Goal: Contribute content

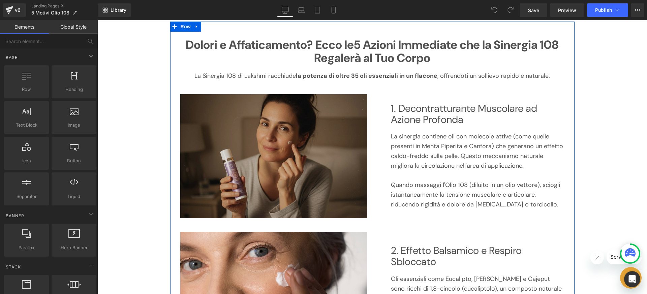
scroll to position [52, 0]
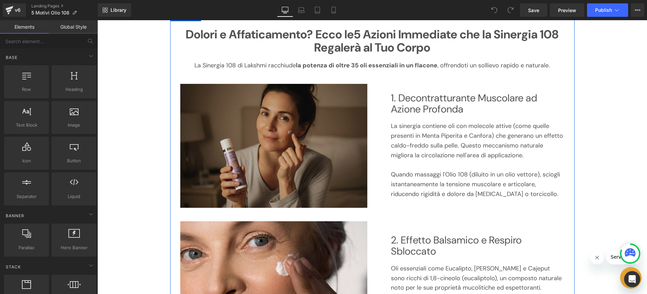
click at [274, 131] on img at bounding box center [273, 146] width 187 height 124
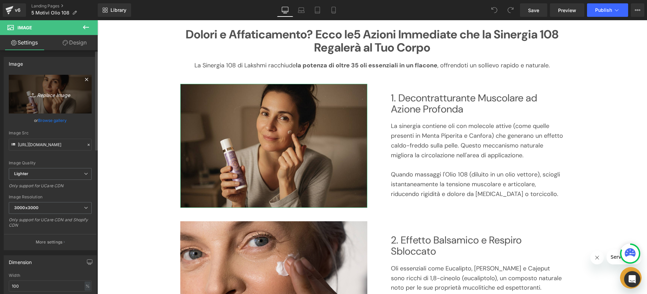
click at [65, 96] on icon "Replace Image" at bounding box center [50, 94] width 54 height 8
type input "C:\fakepath\Decontratturante.jpg"
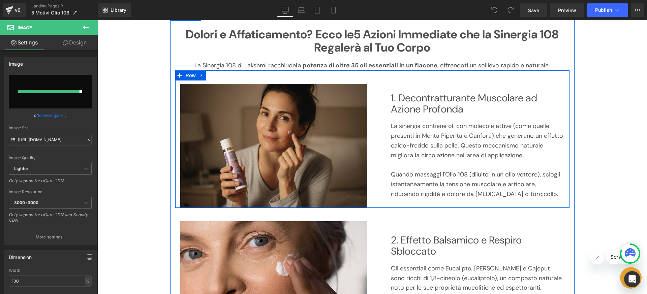
type input "[URL][DOMAIN_NAME]"
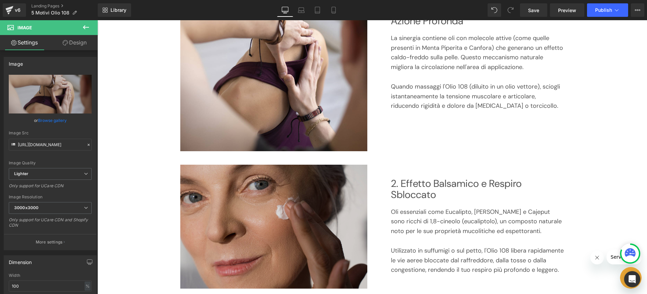
click at [292, 244] on img at bounding box center [273, 227] width 187 height 124
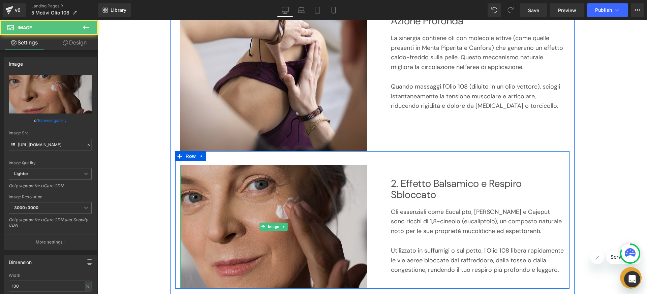
scroll to position [171, 0]
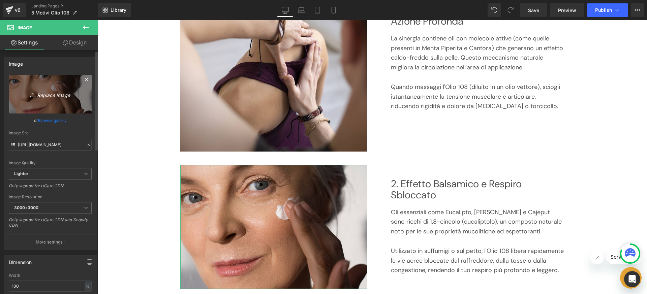
click at [68, 98] on link "Replace Image" at bounding box center [50, 94] width 83 height 39
type input "C:\fakepath\Respiro.jpg"
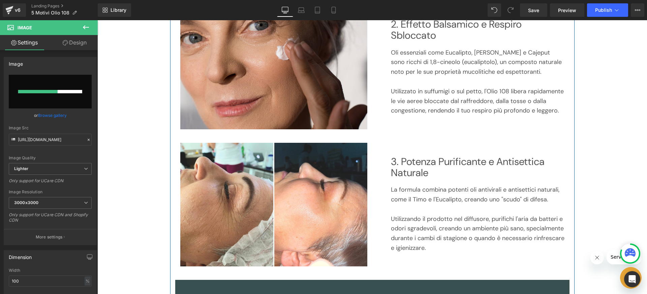
scroll to position [333, 0]
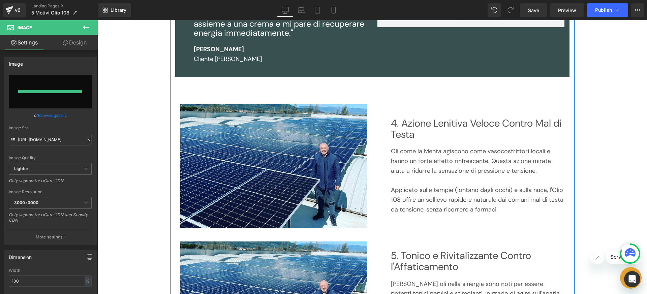
type input "[URL][DOMAIN_NAME]"
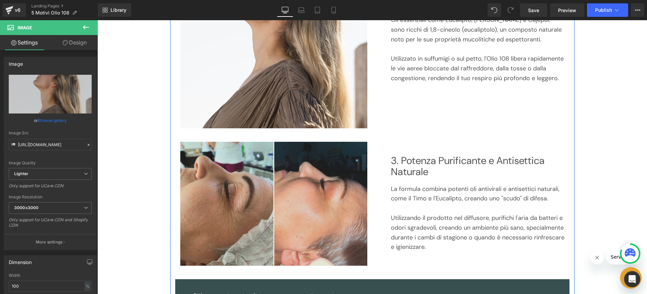
scroll to position [402, 0]
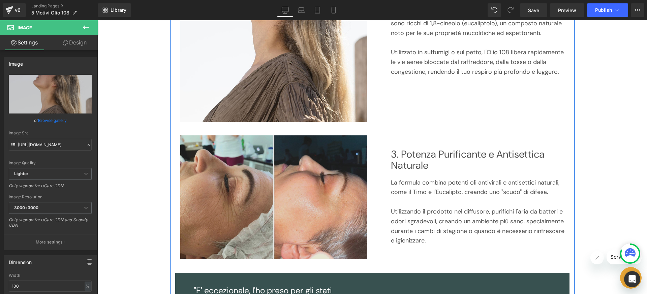
click at [340, 207] on img at bounding box center [273, 198] width 187 height 124
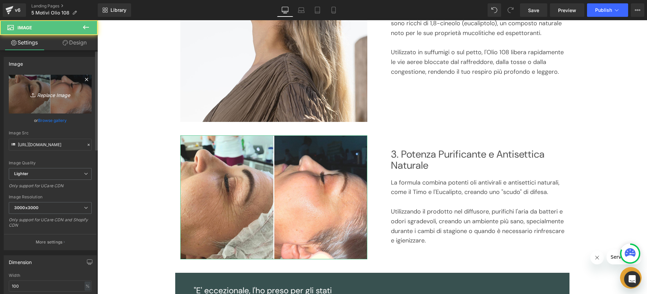
click at [58, 88] on link "Replace Image" at bounding box center [50, 94] width 83 height 39
type input "C:\fakepath\energia corpo e mente.jpg"
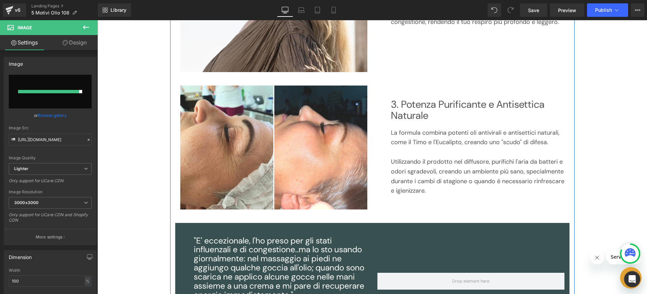
scroll to position [452, 0]
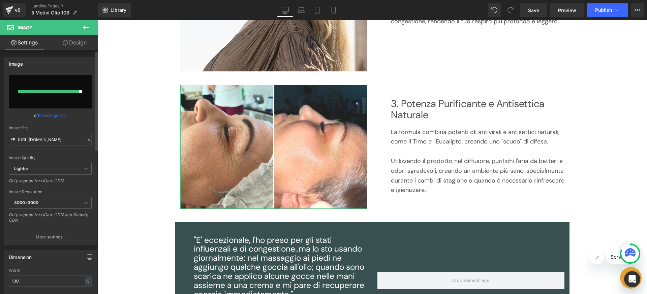
click at [46, 83] on input "file" at bounding box center [50, 92] width 83 height 34
type input "C:\fakepath\prossimo-piano-dell-impianto-2.jpg"
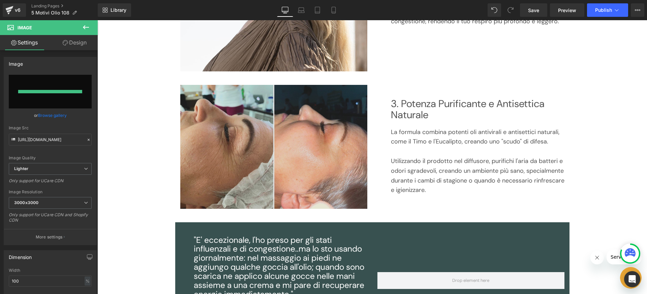
type input "[URL][DOMAIN_NAME]"
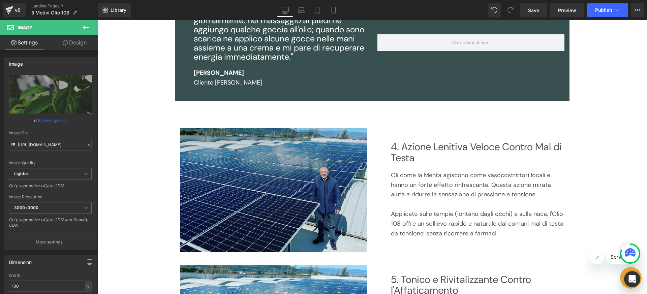
scroll to position [841, 0]
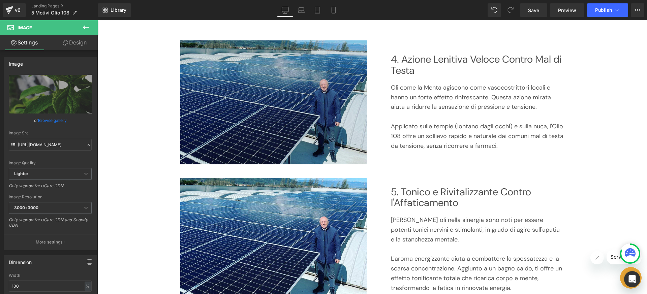
click at [287, 118] on img at bounding box center [273, 102] width 187 height 124
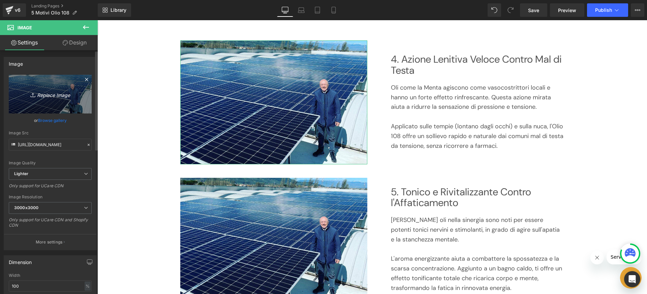
click at [57, 89] on link "Replace Image" at bounding box center [50, 94] width 83 height 39
type input "C:\fakepath\energia corpo e mente.jpg"
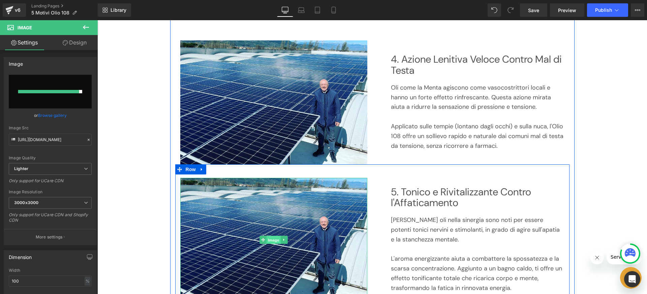
click at [267, 241] on span "Image" at bounding box center [274, 240] width 14 height 8
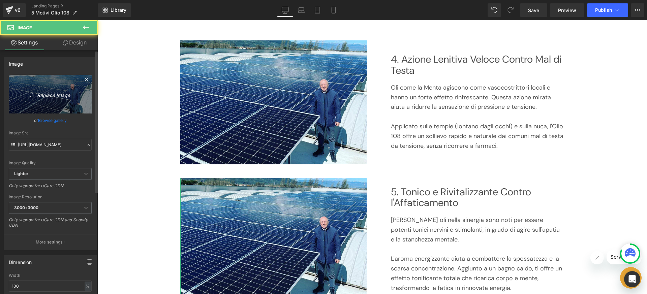
click at [44, 87] on link "Replace Image" at bounding box center [50, 94] width 83 height 39
type input "C:\fakepath\elegante-sfondo-di-eucalipto.jpg"
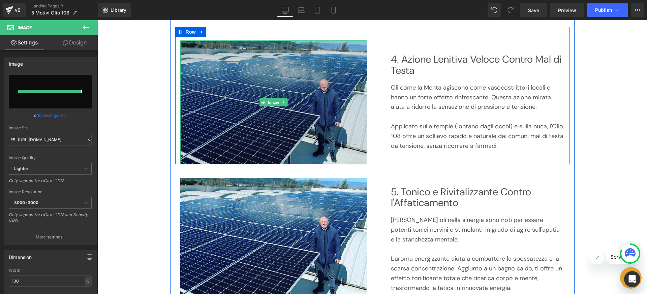
type input "[URL][DOMAIN_NAME]"
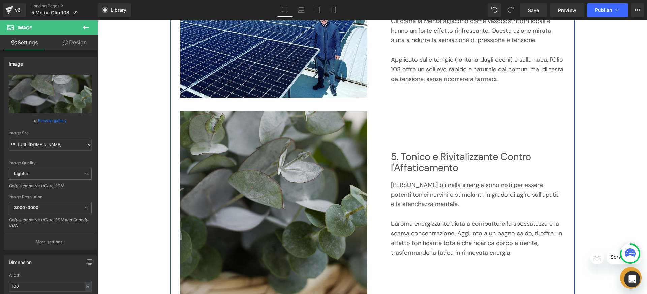
scroll to position [842, 0]
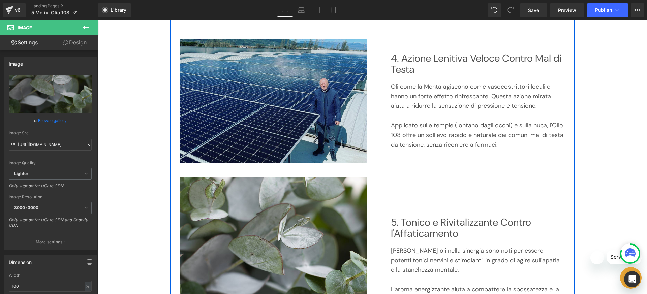
click at [298, 118] on img at bounding box center [273, 101] width 187 height 124
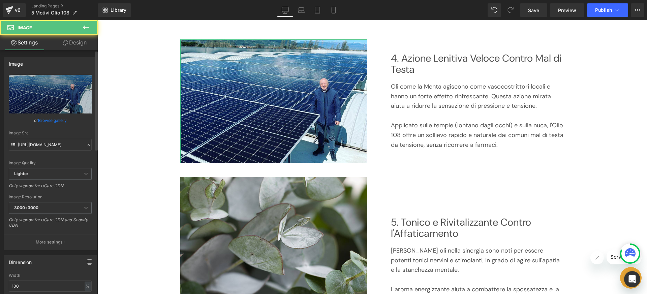
click at [65, 118] on link "Browse gallery" at bounding box center [52, 121] width 29 height 12
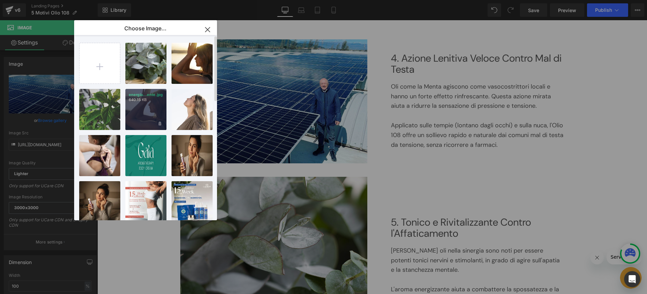
click at [142, 101] on p "640.15 KB" at bounding box center [146, 99] width 34 height 5
type input "[URL][DOMAIN_NAME]"
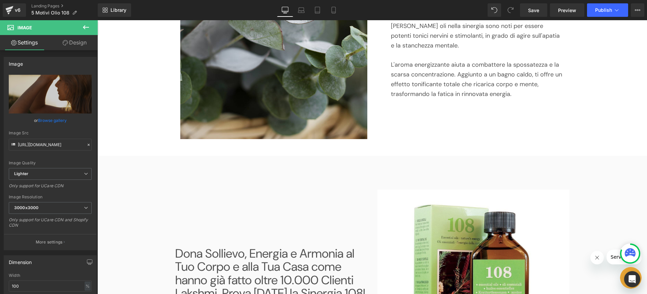
scroll to position [1138, 0]
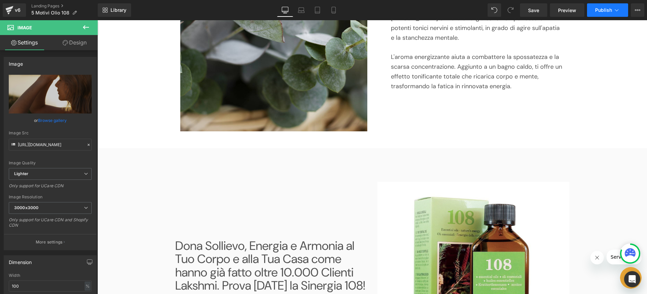
click at [618, 11] on icon at bounding box center [617, 10] width 7 height 7
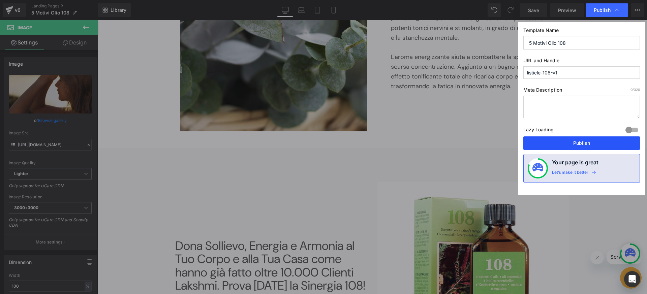
click at [586, 144] on button "Publish" at bounding box center [582, 143] width 117 height 13
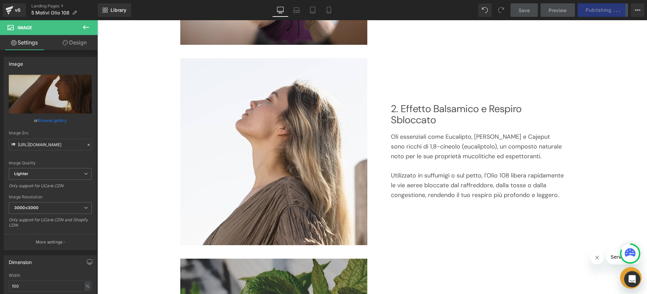
scroll to position [278, 0]
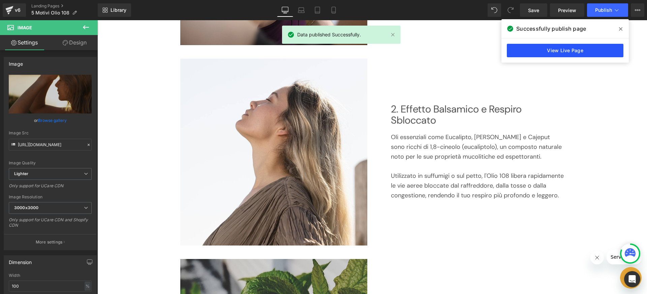
click at [554, 57] on link "View Live Page" at bounding box center [565, 50] width 117 height 13
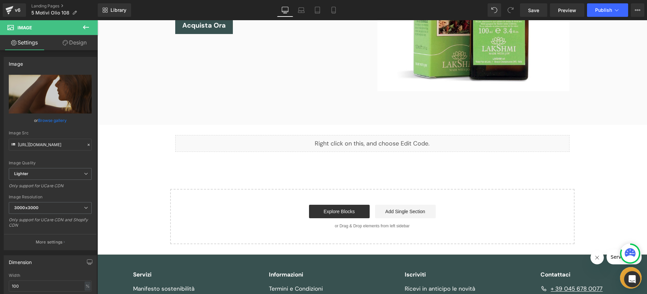
scroll to position [1419, 0]
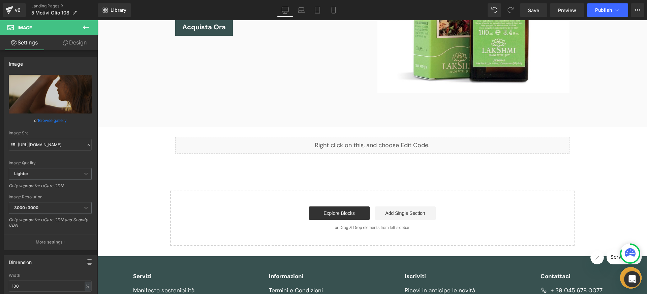
click at [367, 147] on div "Liquid" at bounding box center [372, 145] width 395 height 17
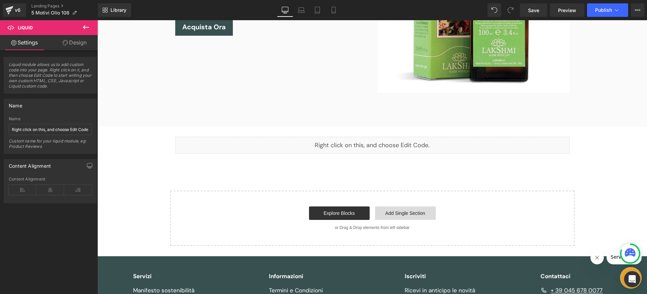
click at [390, 215] on link "Add Single Section" at bounding box center [405, 213] width 61 height 13
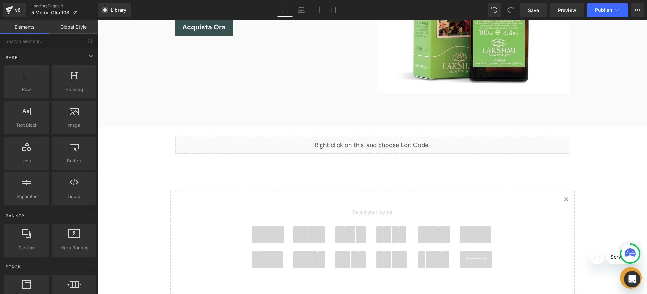
click at [285, 235] on div at bounding box center [269, 238] width 40 height 22
click at [277, 235] on span at bounding box center [268, 235] width 32 height 17
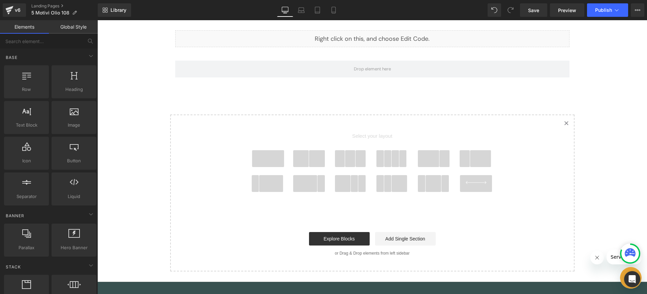
scroll to position [1529, 0]
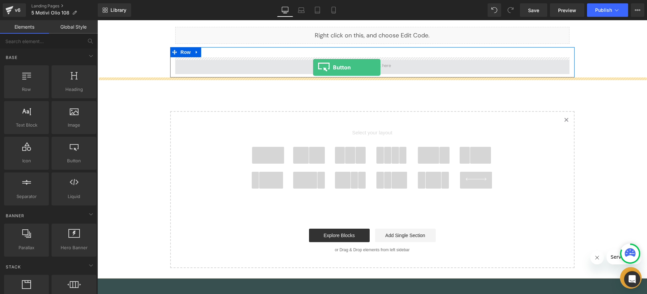
drag, startPoint x: 173, startPoint y: 164, endPoint x: 313, endPoint y: 67, distance: 170.1
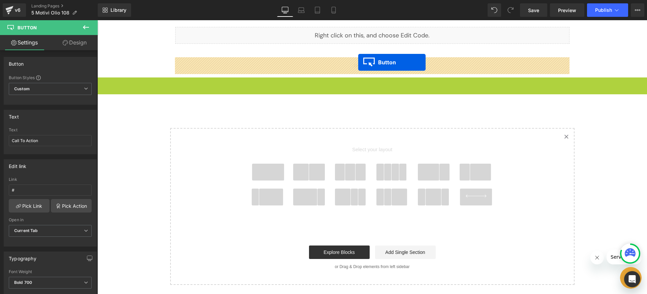
drag, startPoint x: 361, startPoint y: 85, endPoint x: 358, endPoint y: 62, distance: 23.1
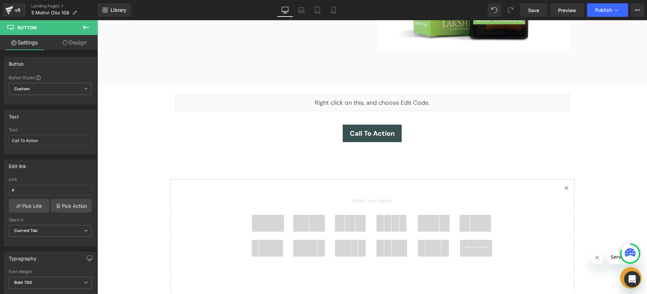
scroll to position [1455, 0]
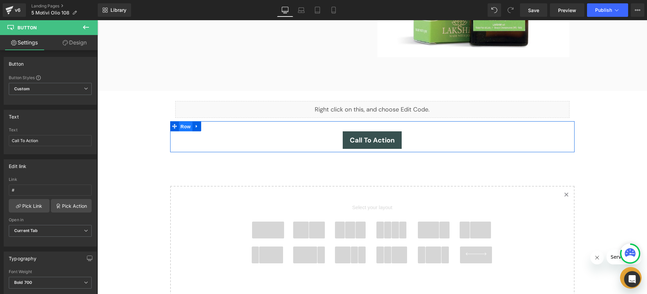
click at [182, 125] on span "Row" at bounding box center [185, 127] width 13 height 10
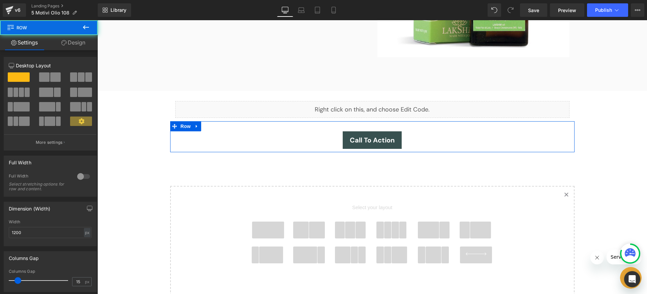
click at [66, 44] on link "Design" at bounding box center [73, 42] width 49 height 15
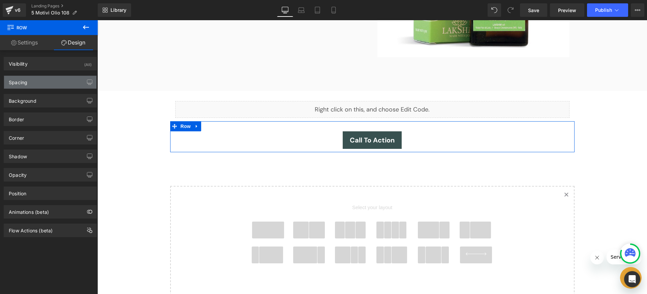
click at [47, 82] on div "Spacing" at bounding box center [50, 82] width 92 height 13
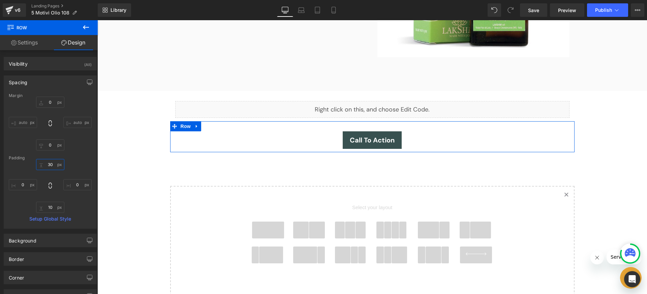
click at [50, 170] on input "30" at bounding box center [50, 164] width 28 height 11
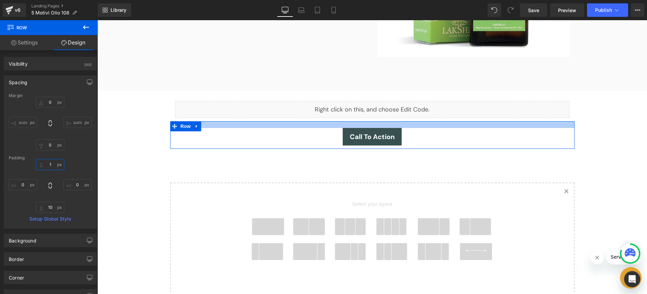
type input "10"
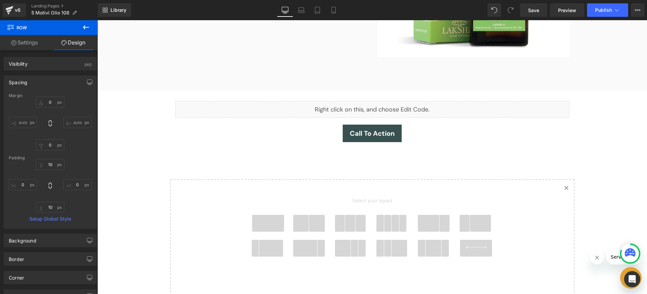
click at [414, 129] on div "Call To Action" at bounding box center [372, 134] width 395 height 18
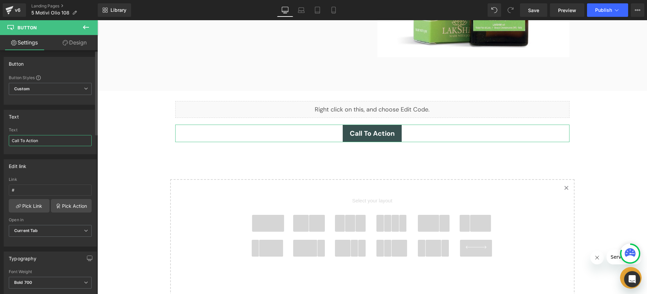
click at [51, 145] on input "Call To Action" at bounding box center [50, 140] width 83 height 11
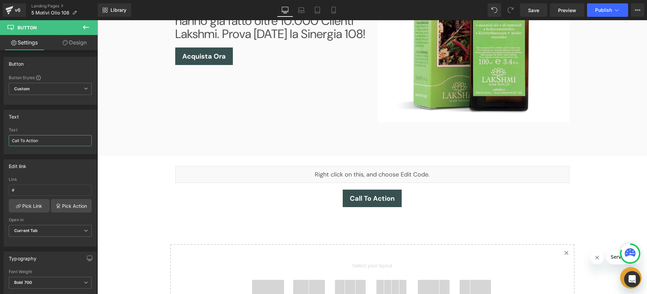
scroll to position [1402, 0]
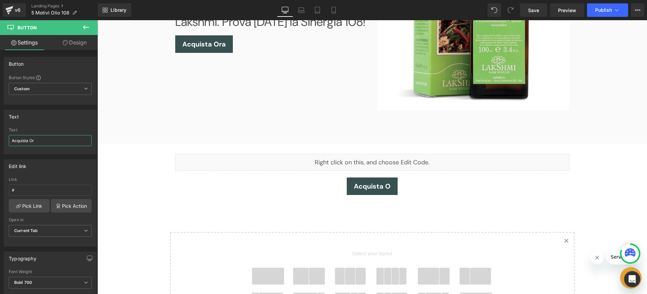
type input "Acquista Ora"
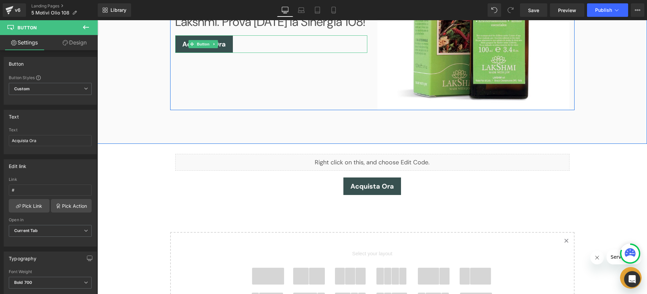
click at [244, 51] on div "Acquista Ora" at bounding box center [271, 44] width 192 height 18
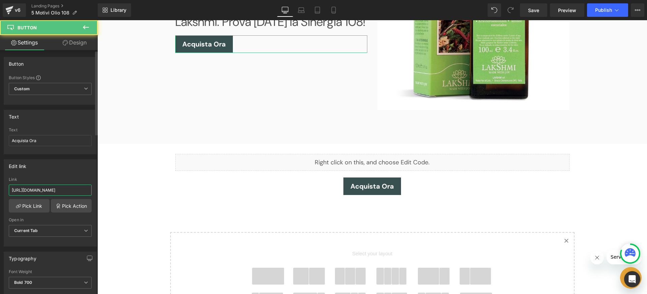
click at [54, 191] on input "[URL][DOMAIN_NAME]" at bounding box center [50, 190] width 83 height 11
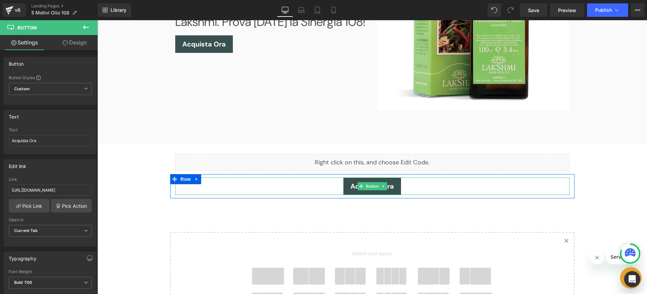
click at [408, 187] on div "Acquista Ora" at bounding box center [372, 187] width 395 height 18
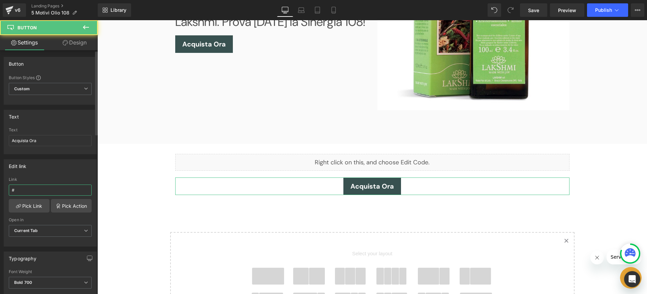
click at [63, 188] on input "#" at bounding box center [50, 190] width 83 height 11
paste input "[URL][DOMAIN_NAME]"
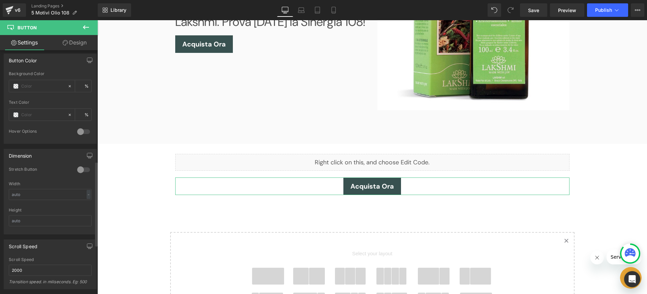
scroll to position [319, 0]
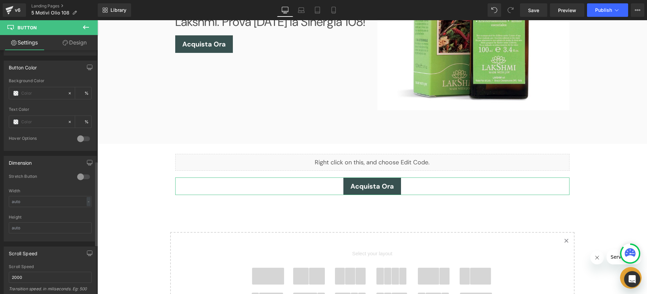
type input "[URL][DOMAIN_NAME]"
click at [77, 176] on div at bounding box center [84, 177] width 16 height 11
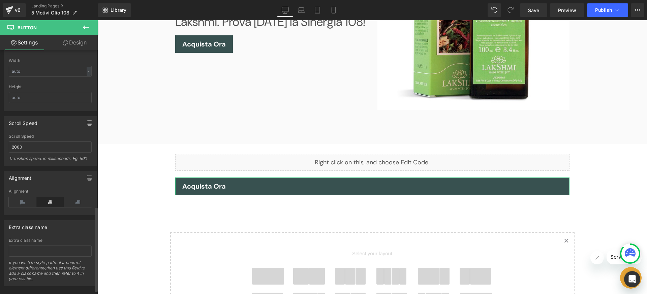
scroll to position [461, 0]
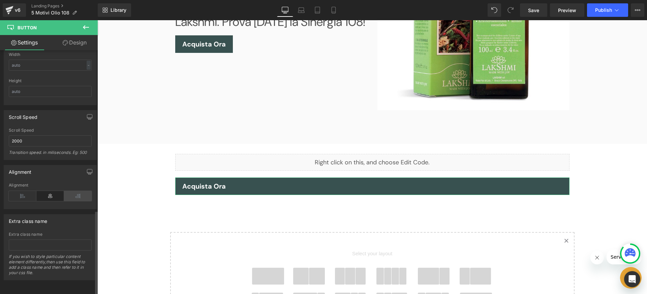
click at [68, 191] on icon at bounding box center [78, 196] width 28 height 10
click at [48, 191] on icon at bounding box center [50, 196] width 28 height 10
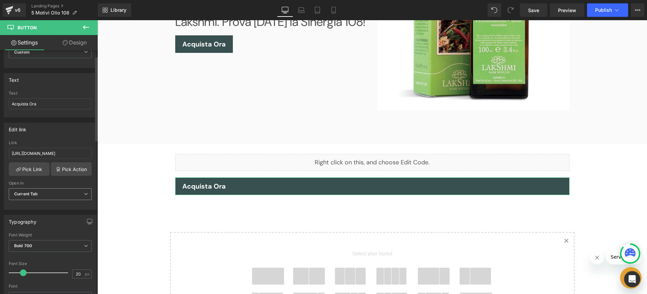
scroll to position [0, 0]
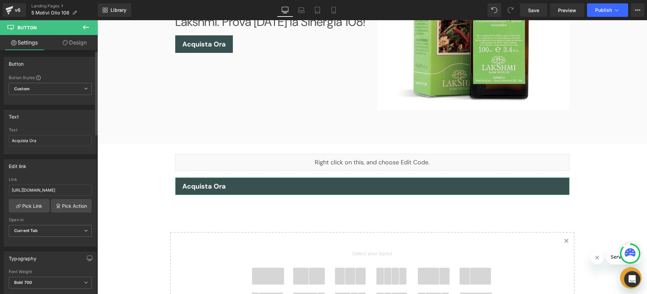
click at [53, 80] on div "Button Styles Custom Custom Setup Global Style Custom Setup Global Style Button…" at bounding box center [50, 90] width 92 height 30
click at [50, 84] on span "Custom Setup Global Style" at bounding box center [50, 89] width 83 height 12
click at [71, 48] on link "Design" at bounding box center [74, 42] width 49 height 15
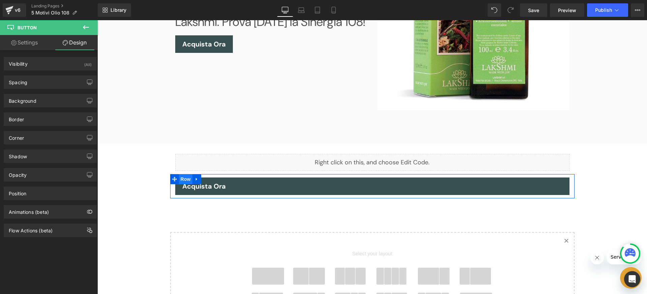
click at [186, 178] on span "Row" at bounding box center [185, 179] width 13 height 10
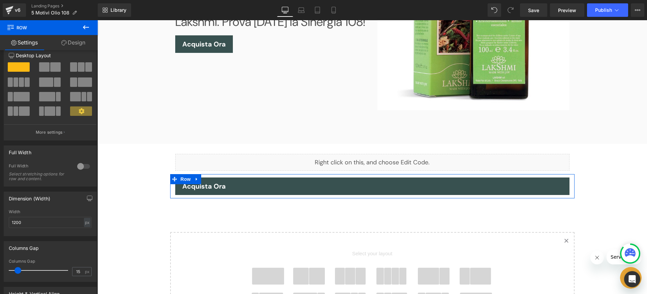
scroll to position [11, 0]
click at [82, 165] on div at bounding box center [84, 165] width 16 height 11
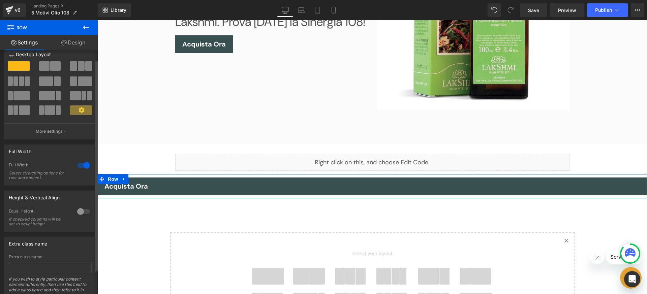
click at [82, 164] on div at bounding box center [84, 165] width 16 height 11
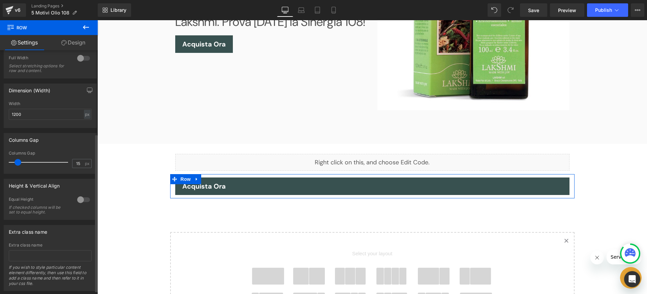
scroll to position [135, 0]
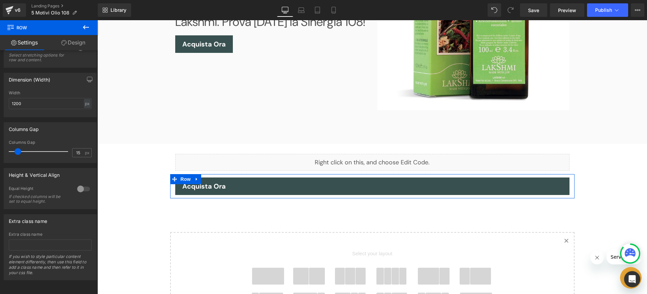
click at [82, 42] on link "Design" at bounding box center [73, 42] width 49 height 15
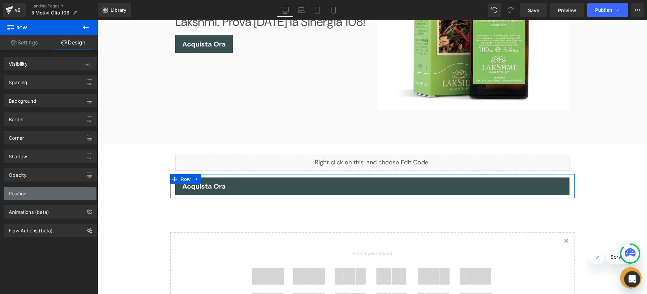
click at [65, 192] on div "Position" at bounding box center [50, 193] width 92 height 13
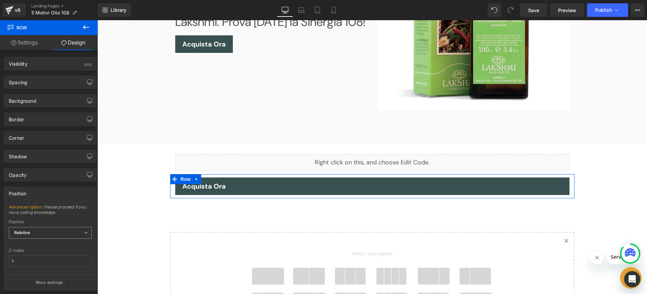
click at [60, 232] on span "Relative" at bounding box center [50, 233] width 83 height 12
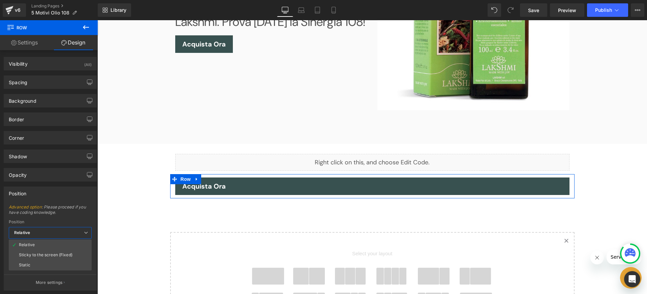
click at [60, 253] on div "Sticky to the screen (Fixed)" at bounding box center [46, 255] width 54 height 5
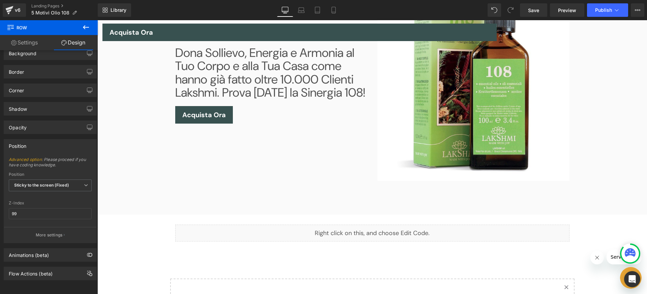
scroll to position [1351, 0]
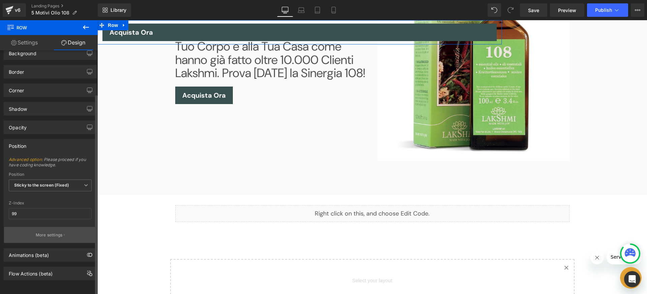
click at [50, 232] on p "More settings" at bounding box center [49, 235] width 27 height 6
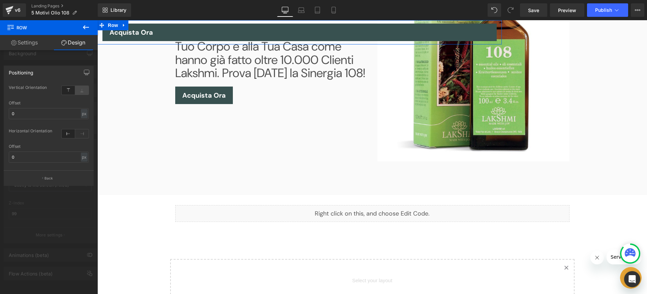
click at [83, 93] on icon at bounding box center [81, 90] width 13 height 9
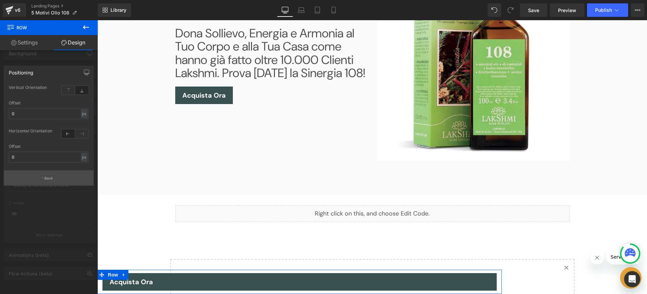
click at [68, 179] on button "Back" at bounding box center [49, 178] width 90 height 15
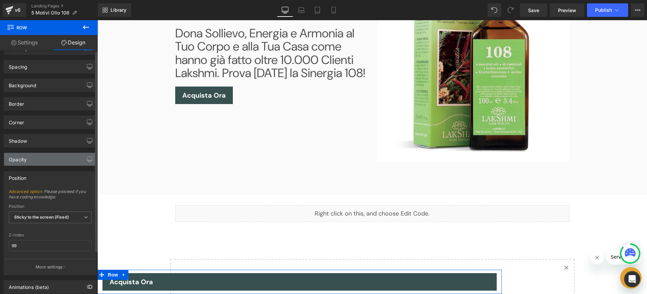
scroll to position [0, 0]
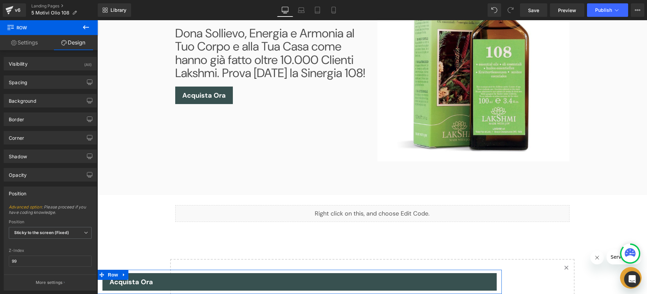
click at [29, 42] on link "Settings" at bounding box center [24, 42] width 49 height 15
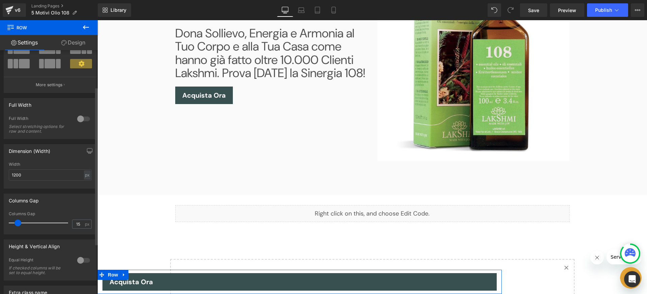
scroll to position [57, 0]
click at [85, 121] on div at bounding box center [84, 120] width 16 height 11
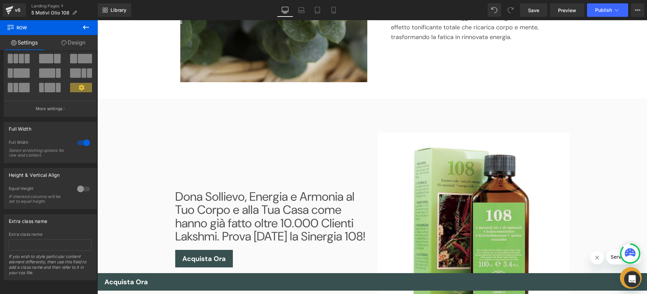
scroll to position [1157, 0]
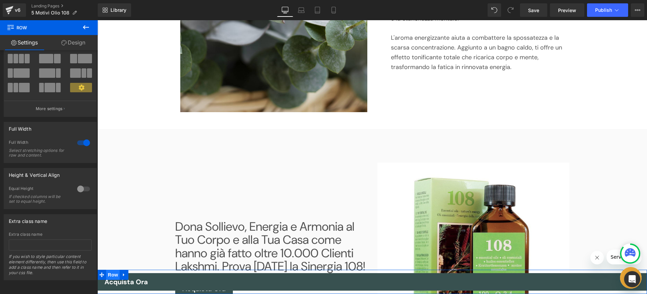
click at [111, 274] on span "Row" at bounding box center [112, 275] width 13 height 10
click at [85, 43] on link "Design" at bounding box center [73, 42] width 49 height 15
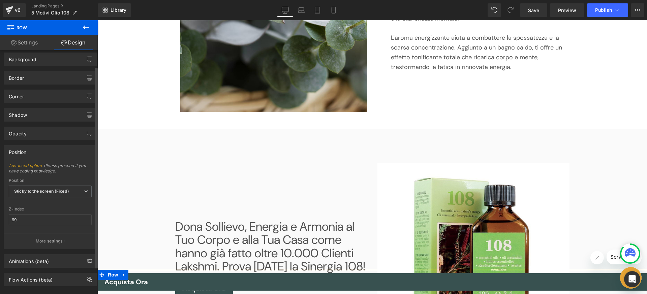
scroll to position [42, 0]
click at [41, 220] on input "99" at bounding box center [50, 219] width 83 height 11
type input "2"
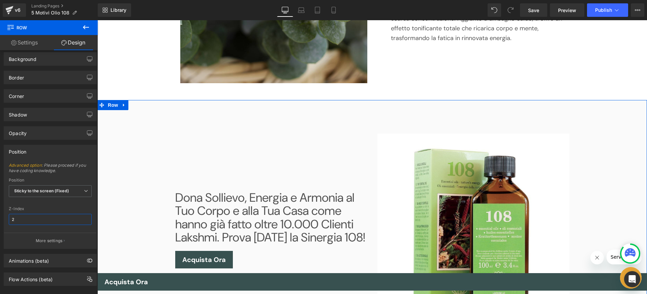
scroll to position [1163, 0]
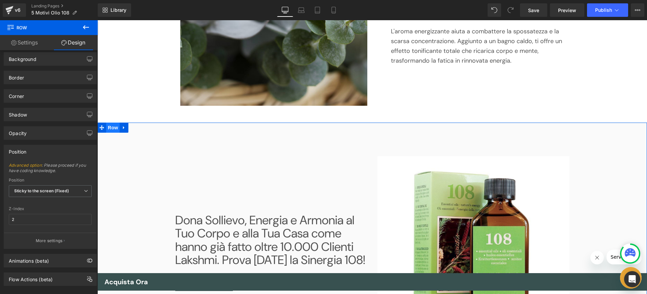
click at [111, 126] on span "Row" at bounding box center [112, 128] width 13 height 10
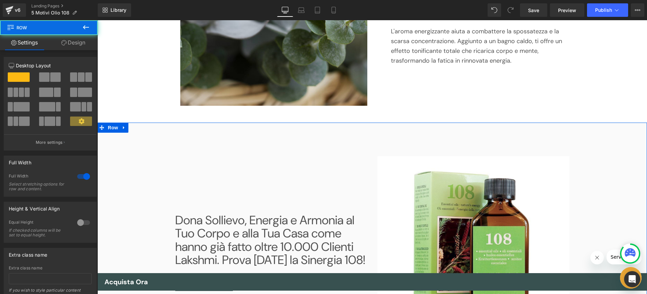
click at [81, 43] on link "Design" at bounding box center [73, 42] width 49 height 15
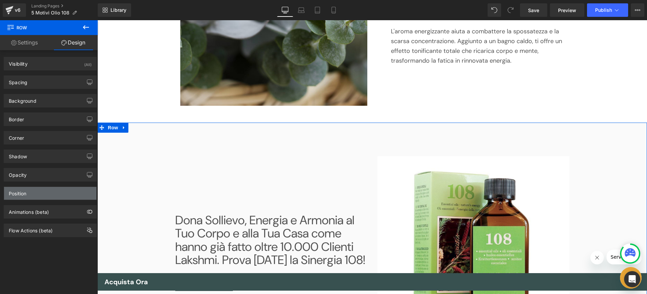
click at [12, 196] on div "Position" at bounding box center [18, 191] width 18 height 9
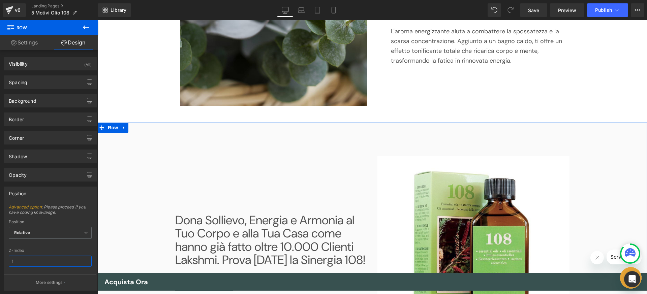
drag, startPoint x: 18, startPoint y: 261, endPoint x: 5, endPoint y: 260, distance: 13.5
click at [5, 260] on div "Advanced option : Please proceed if you have coding knowledge. Relative Sticky …" at bounding box center [50, 248] width 92 height 86
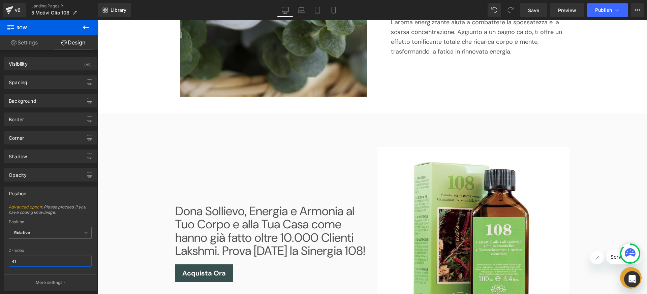
scroll to position [1172, 0]
type input "5"
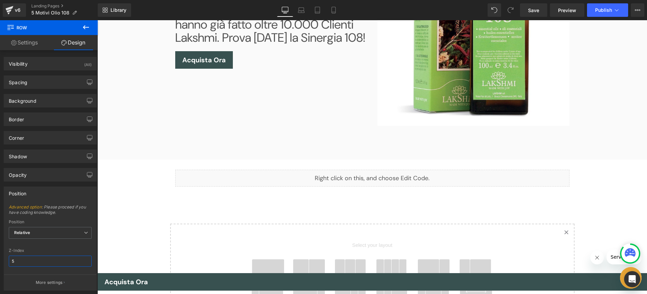
scroll to position [1385, 0]
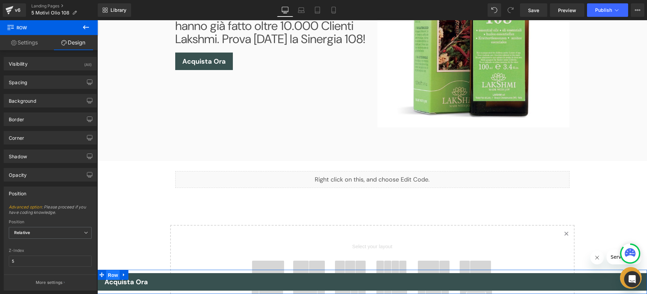
click at [113, 275] on span "Row" at bounding box center [112, 275] width 13 height 10
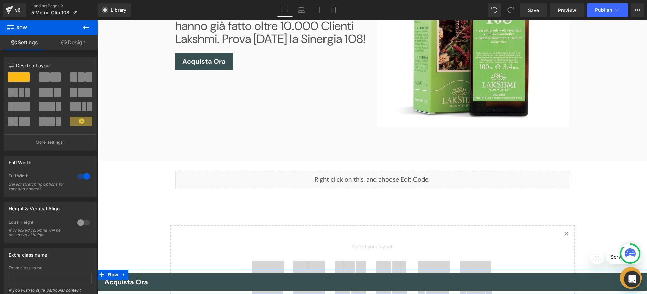
scroll to position [39, 0]
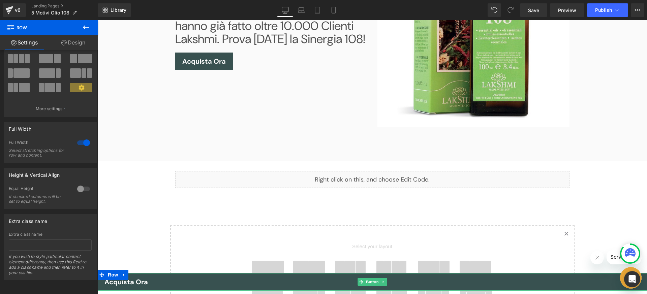
click at [144, 279] on span "Acquista Ora" at bounding box center [126, 282] width 43 height 9
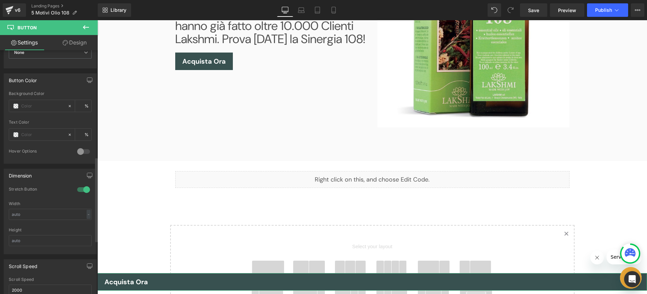
scroll to position [308, 0]
click at [78, 189] on div at bounding box center [84, 188] width 16 height 11
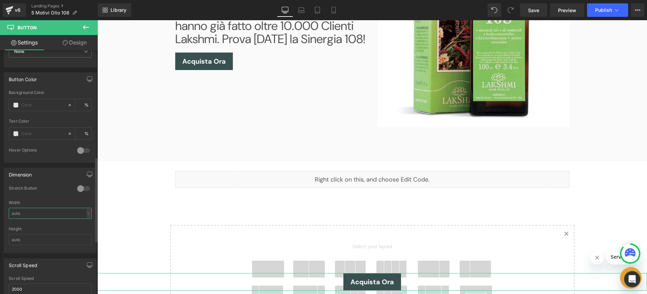
click at [46, 215] on input "text" at bounding box center [50, 213] width 83 height 11
type input "100"
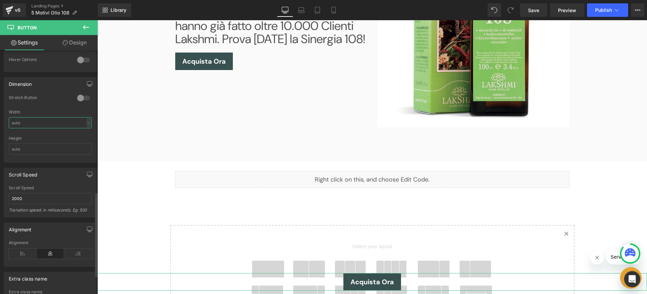
scroll to position [449, 0]
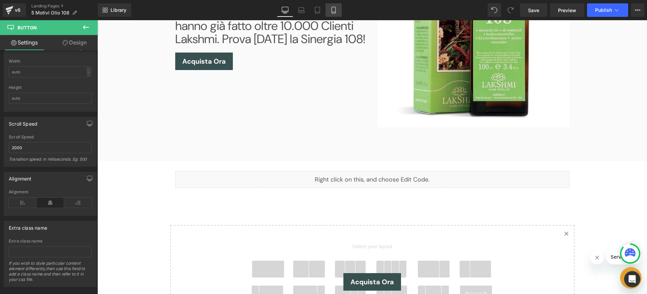
drag, startPoint x: 335, startPoint y: 8, endPoint x: 86, endPoint y: 80, distance: 258.8
click at [335, 8] on icon at bounding box center [333, 10] width 7 height 7
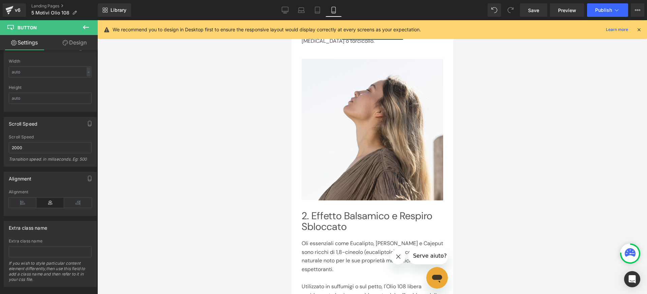
scroll to position [0, 0]
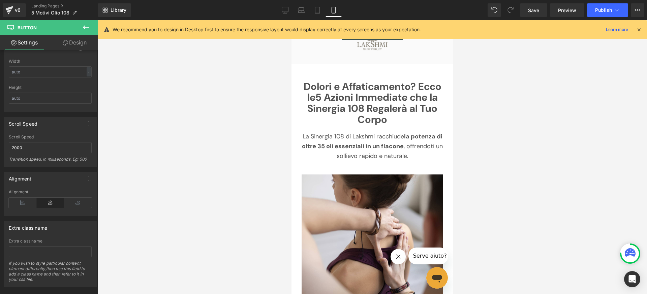
click at [80, 28] on button at bounding box center [86, 27] width 24 height 15
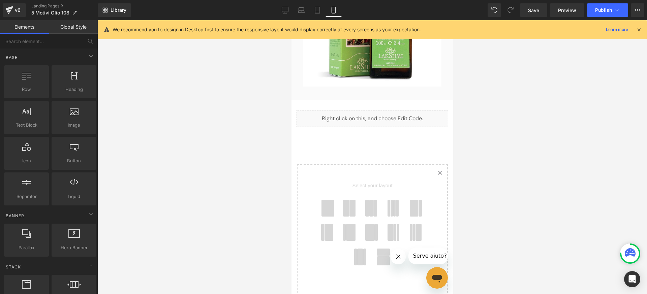
scroll to position [1896, 0]
click at [288, 13] on link "Desktop" at bounding box center [285, 9] width 16 height 13
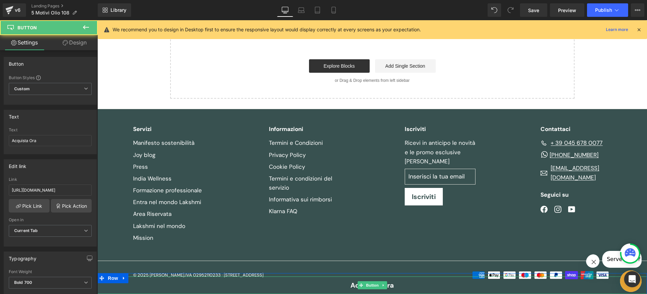
click at [138, 287] on div "Acquista Ora" at bounding box center [372, 286] width 550 height 18
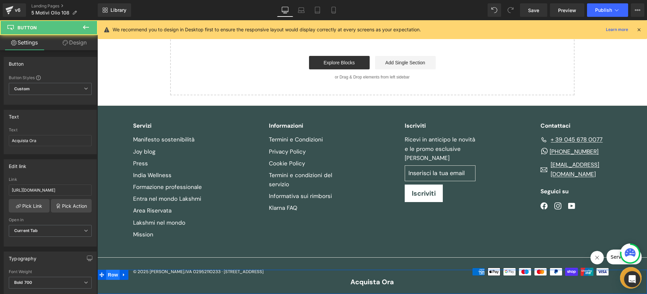
click at [113, 276] on span "Row" at bounding box center [112, 275] width 13 height 10
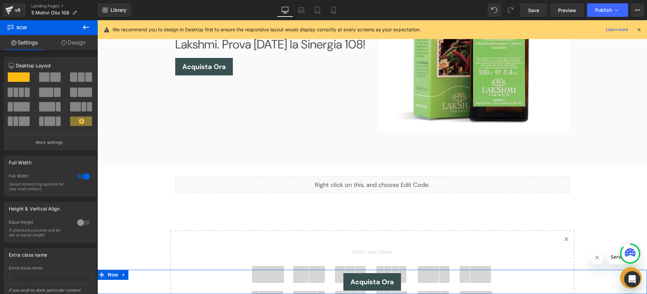
click at [72, 40] on link "Design" at bounding box center [73, 42] width 49 height 15
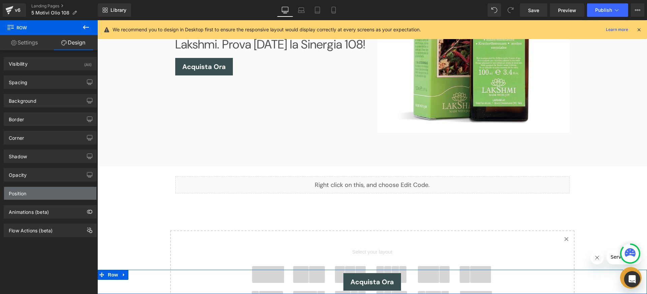
click at [63, 194] on div "Position" at bounding box center [50, 193] width 92 height 13
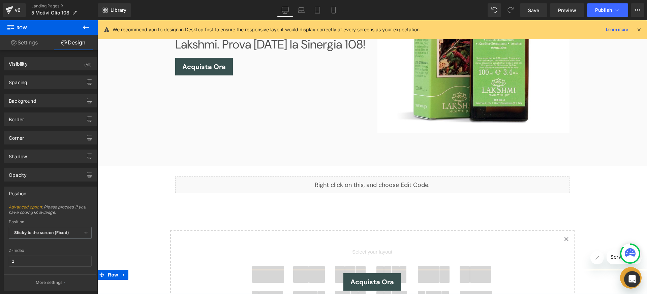
scroll to position [53, 0]
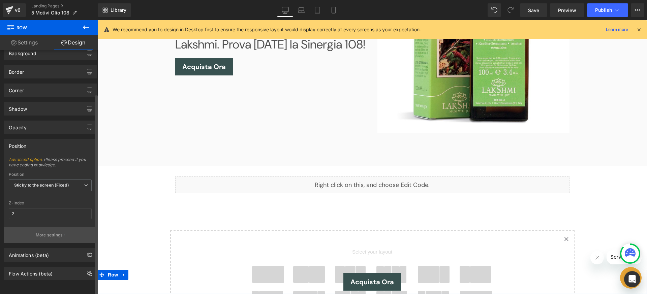
click at [52, 232] on p "More settings" at bounding box center [49, 235] width 27 height 6
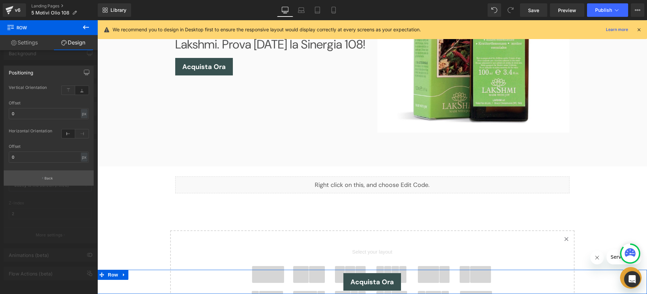
click at [51, 175] on button "Back" at bounding box center [49, 178] width 90 height 15
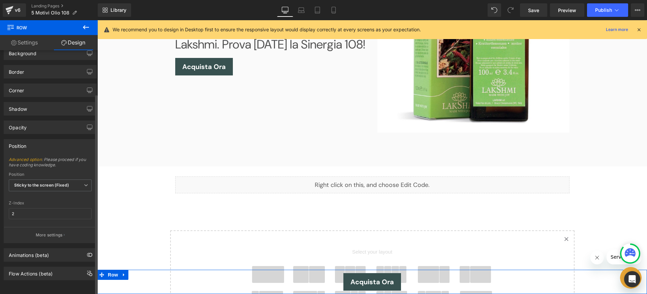
click at [40, 140] on div "Position" at bounding box center [50, 146] width 92 height 13
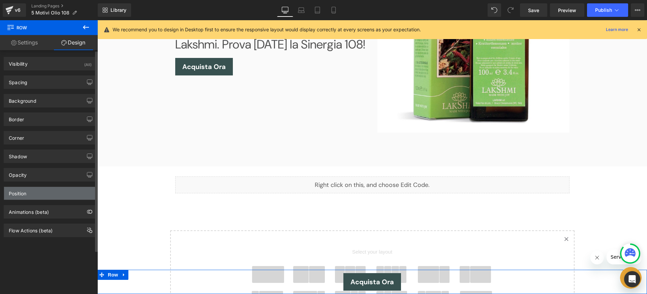
scroll to position [0, 0]
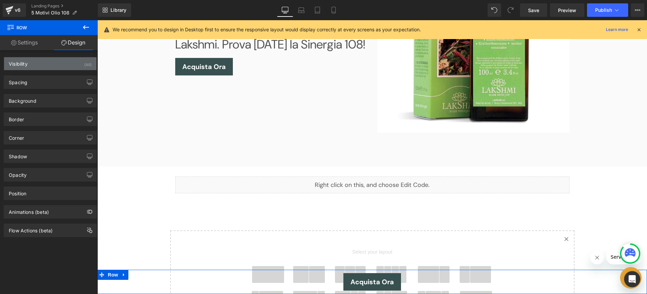
click at [42, 65] on div "Visibility (All)" at bounding box center [50, 63] width 92 height 13
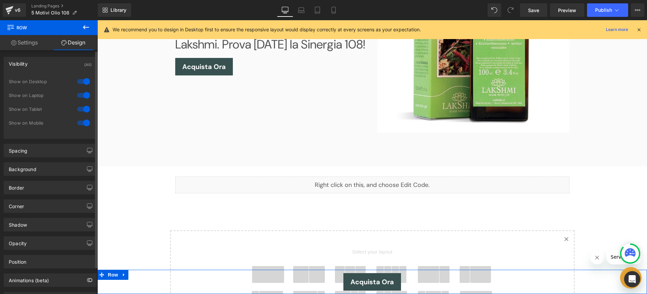
click at [79, 95] on div at bounding box center [84, 95] width 16 height 11
click at [80, 82] on div at bounding box center [84, 81] width 16 height 11
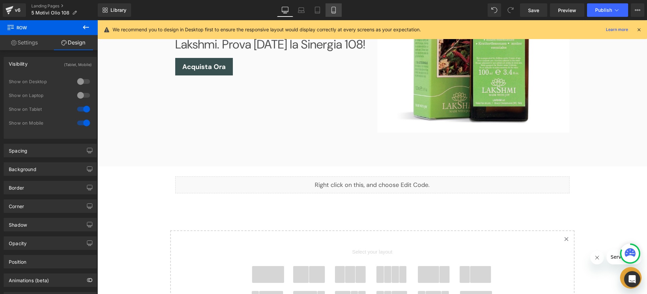
click at [335, 9] on icon at bounding box center [333, 10] width 7 height 7
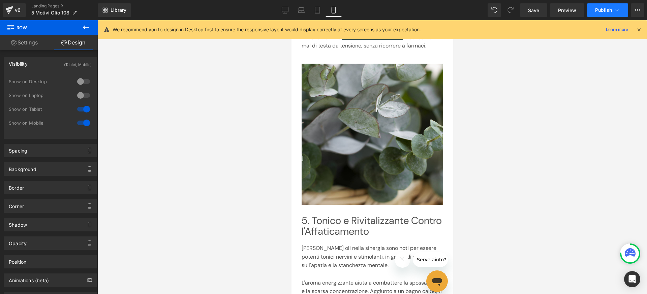
click at [600, 10] on span "Publish" at bounding box center [604, 9] width 17 height 5
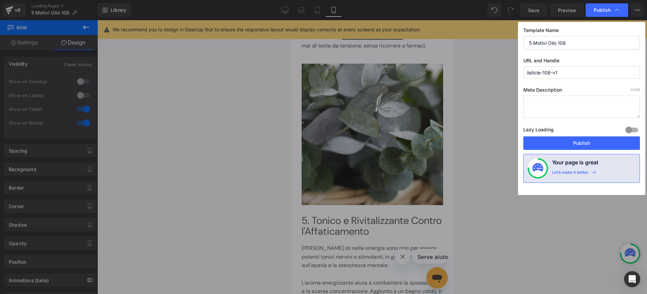
click at [573, 142] on button "Publish" at bounding box center [582, 143] width 117 height 13
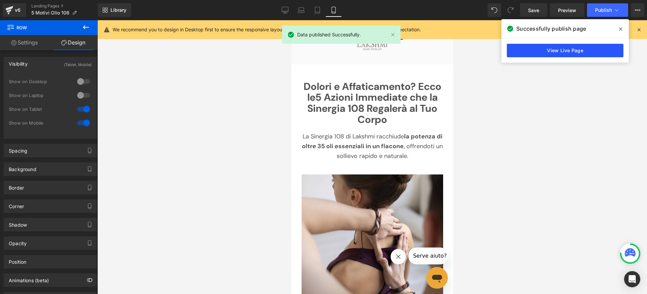
click at [555, 52] on link "View Live Page" at bounding box center [565, 50] width 117 height 13
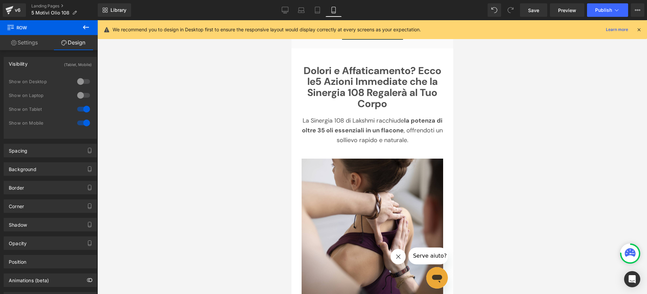
scroll to position [16, 0]
click at [639, 30] on icon at bounding box center [639, 30] width 6 height 6
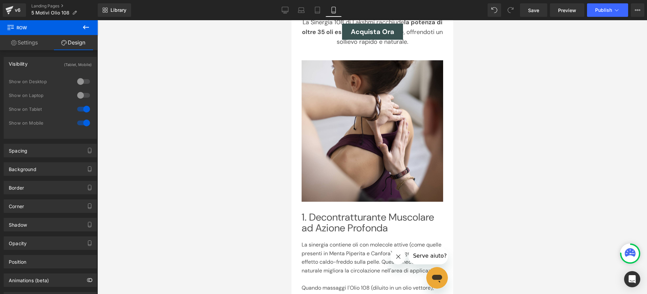
scroll to position [130, 0]
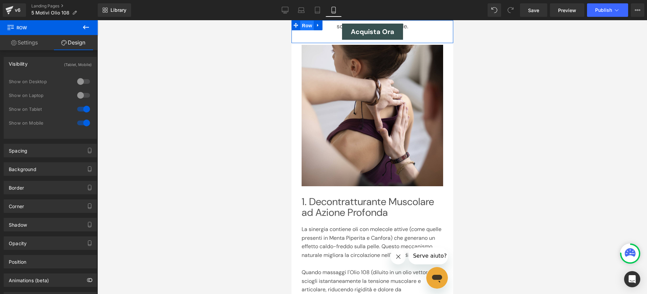
click at [307, 24] on span "Row" at bounding box center [306, 26] width 13 height 10
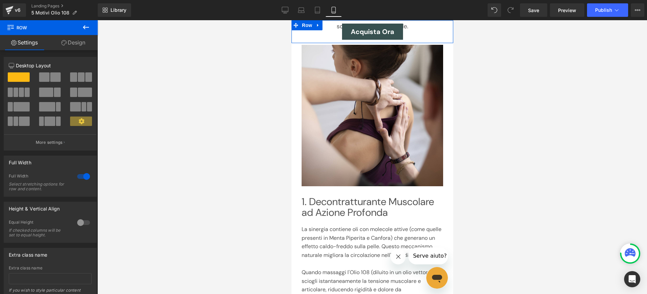
click at [64, 46] on link "Design" at bounding box center [73, 42] width 49 height 15
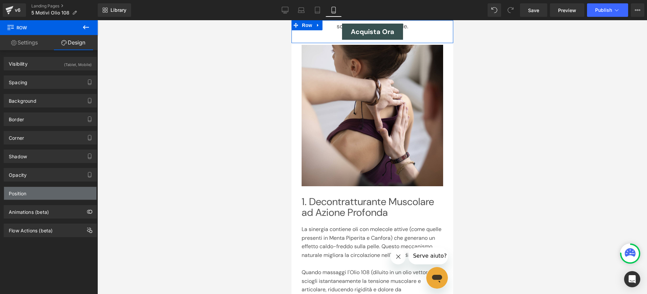
click at [28, 192] on div "Position" at bounding box center [50, 193] width 92 height 13
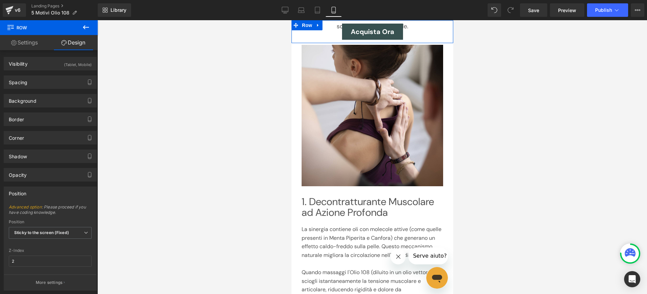
scroll to position [53, 0]
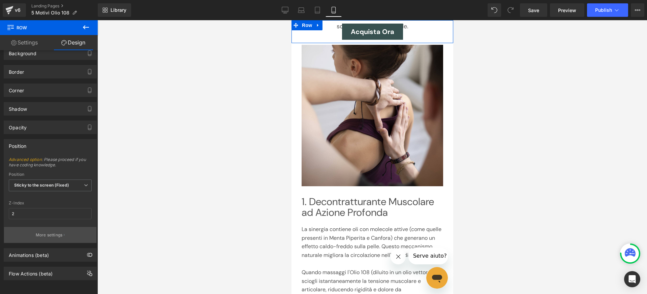
click at [53, 232] on p "More settings" at bounding box center [49, 235] width 27 height 6
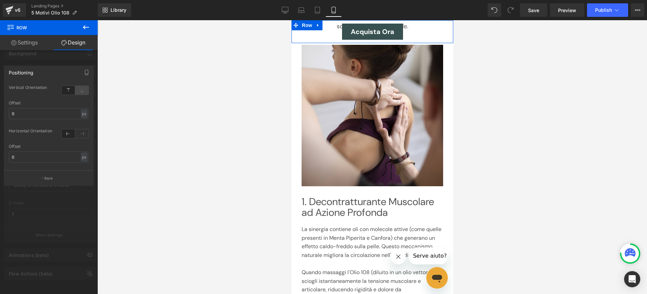
click at [80, 93] on icon at bounding box center [81, 90] width 13 height 9
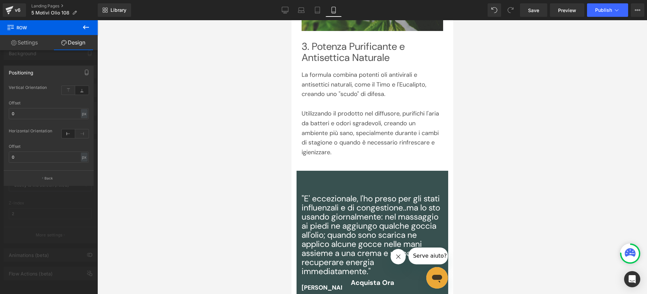
scroll to position [833, 0]
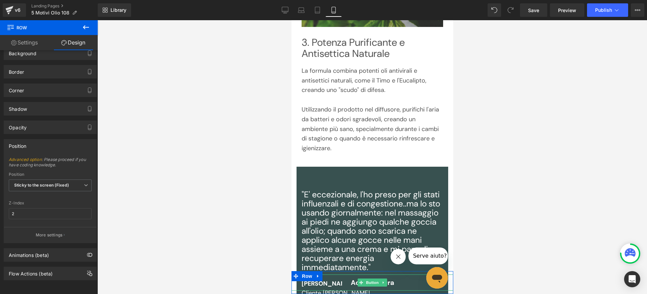
click at [395, 280] on link "Acquista Ora" at bounding box center [372, 283] width 61 height 16
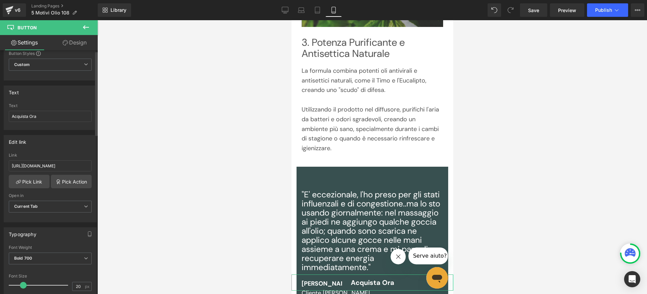
scroll to position [0, 0]
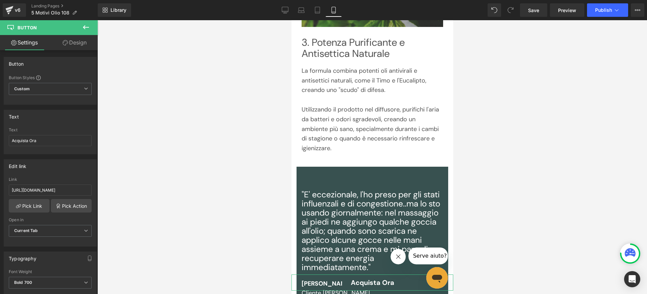
click at [69, 44] on link "Design" at bounding box center [74, 42] width 49 height 15
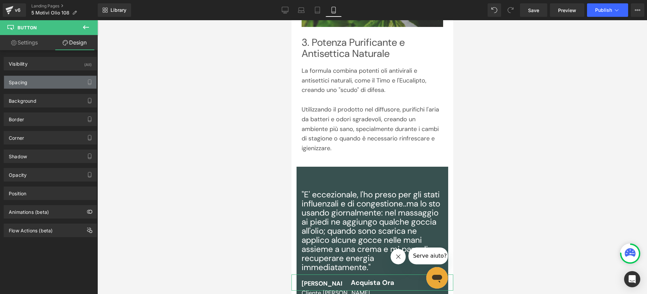
click at [50, 82] on div "Spacing" at bounding box center [50, 82] width 92 height 13
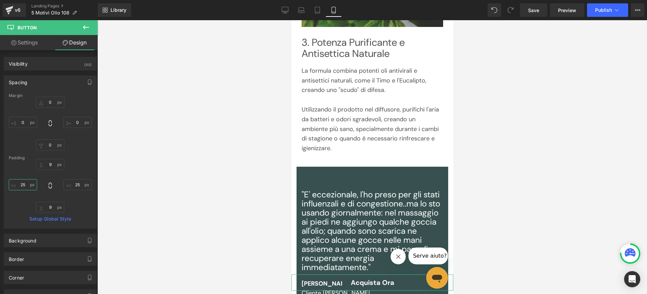
click at [25, 186] on input "25" at bounding box center [23, 184] width 28 height 11
type input "50"
click at [72, 186] on input "25" at bounding box center [77, 184] width 28 height 11
type input "50"
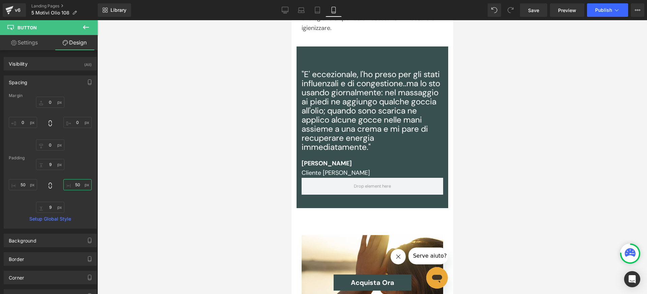
scroll to position [952, 0]
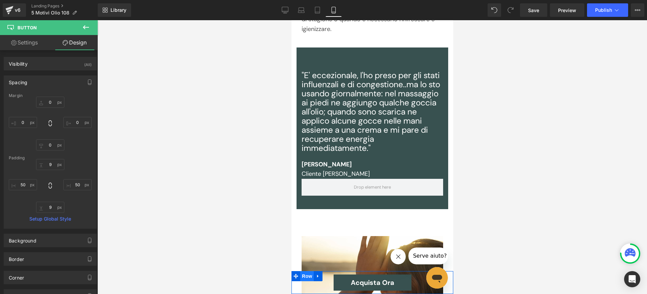
click at [308, 278] on span "Row" at bounding box center [306, 276] width 13 height 10
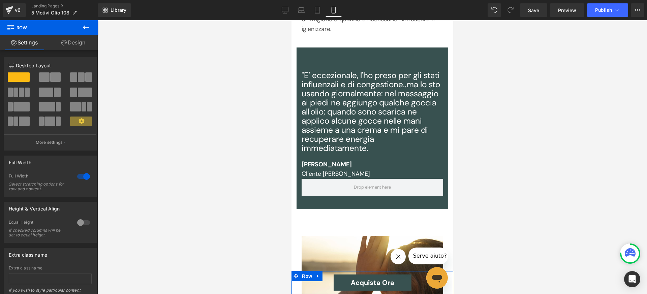
click at [82, 35] on link "Design" at bounding box center [73, 42] width 49 height 15
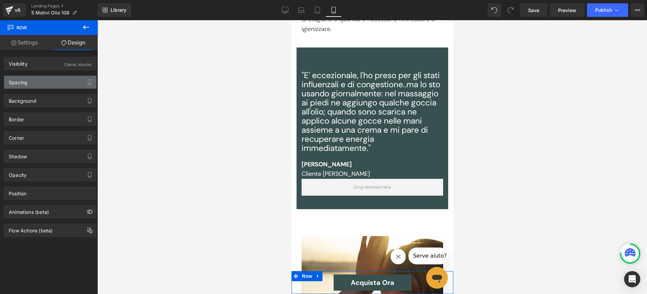
click at [46, 82] on div "Spacing" at bounding box center [50, 82] width 92 height 13
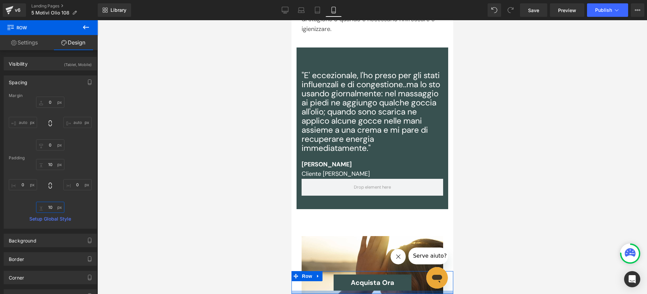
click at [50, 206] on input "10" at bounding box center [50, 207] width 28 height 11
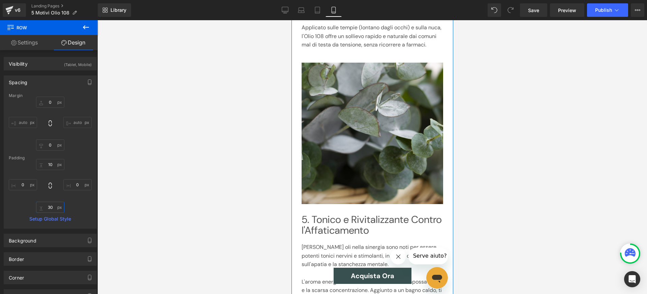
scroll to position [1387, 0]
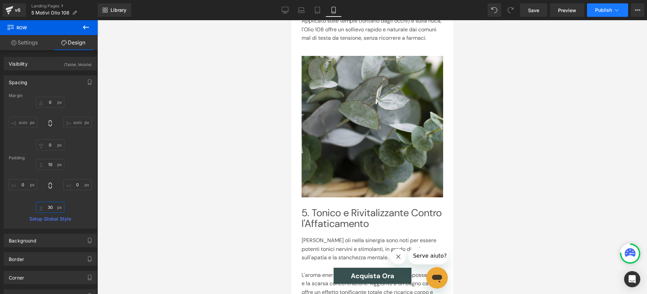
type input "30"
click at [603, 16] on button "Publish" at bounding box center [607, 9] width 41 height 13
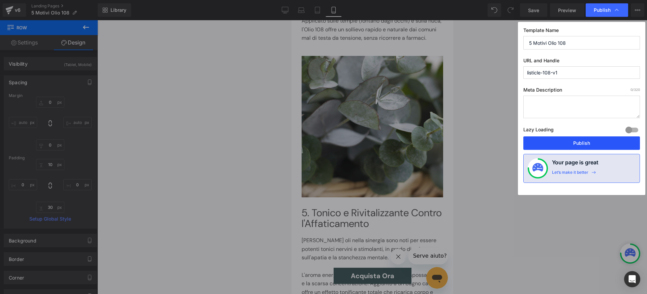
click at [587, 149] on button "Publish" at bounding box center [582, 143] width 117 height 13
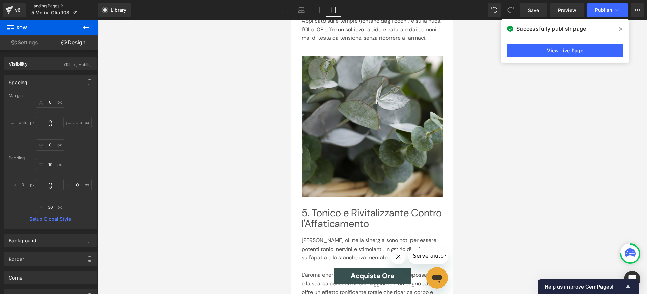
click at [43, 5] on link "Landing Pages" at bounding box center [64, 5] width 66 height 5
